Goal: Task Accomplishment & Management: Complete application form

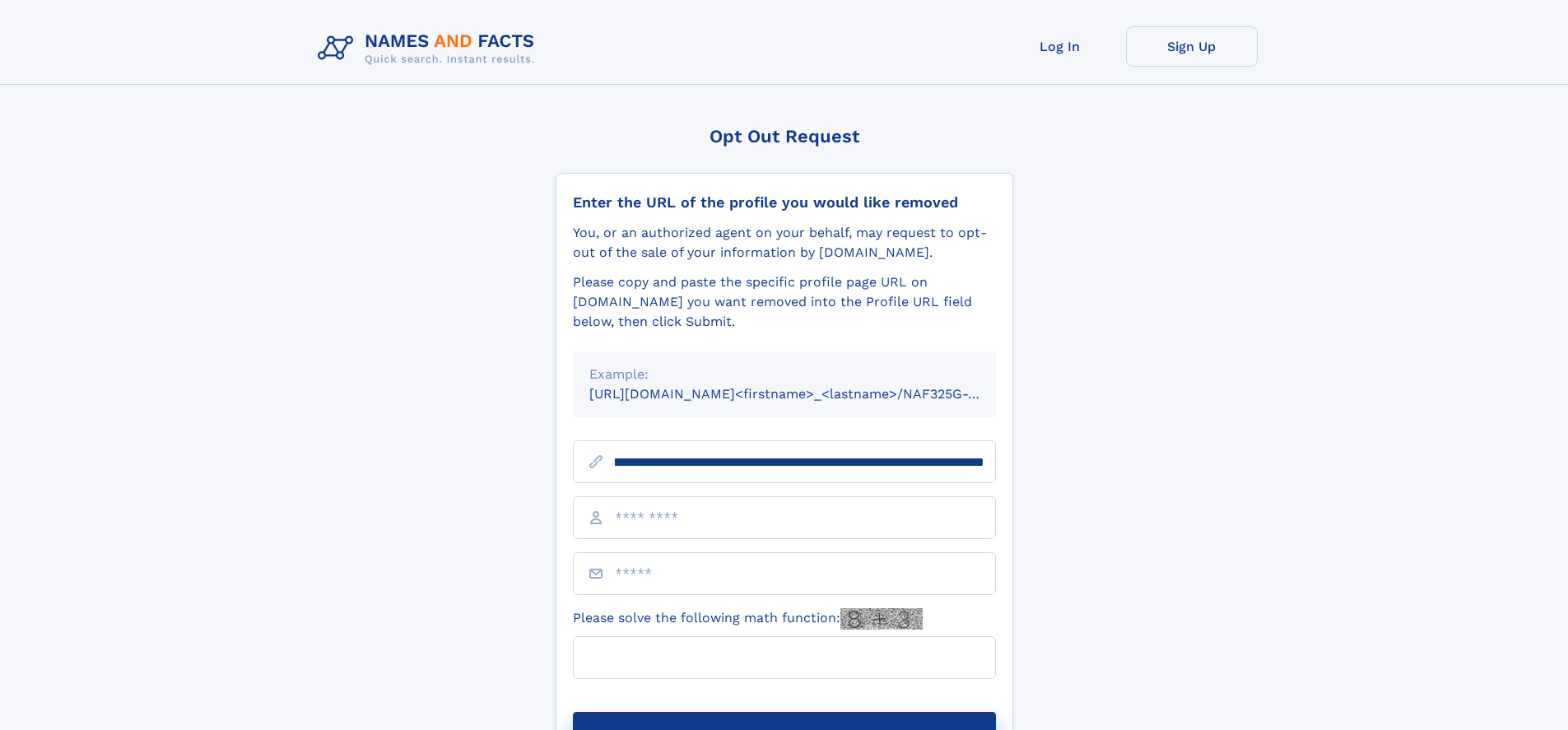
scroll to position [0, 164]
type input "**********"
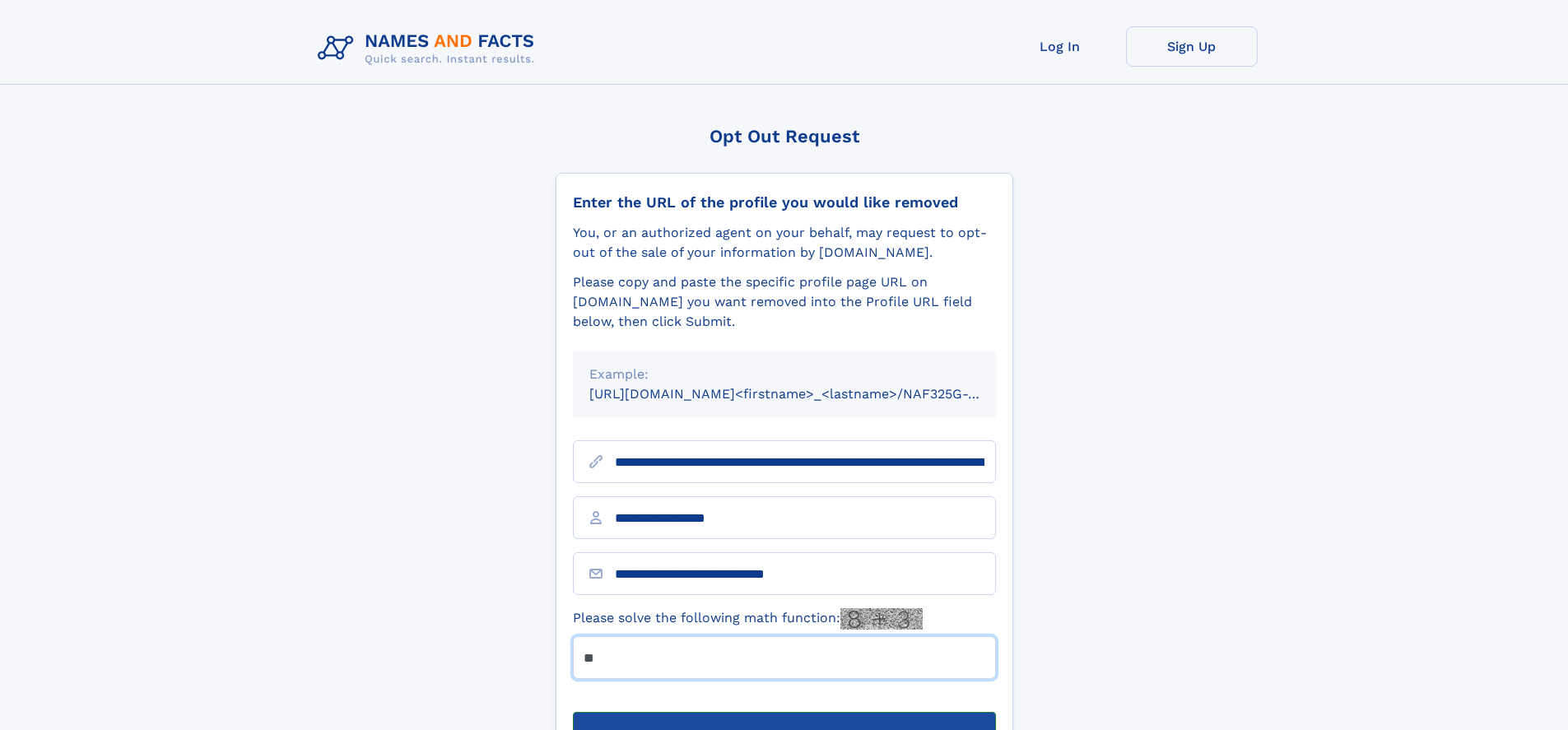
type input "**"
click at [784, 712] on button "Submit Opt Out Request" at bounding box center [784, 738] width 423 height 53
